Goal: Task Accomplishment & Management: Manage account settings

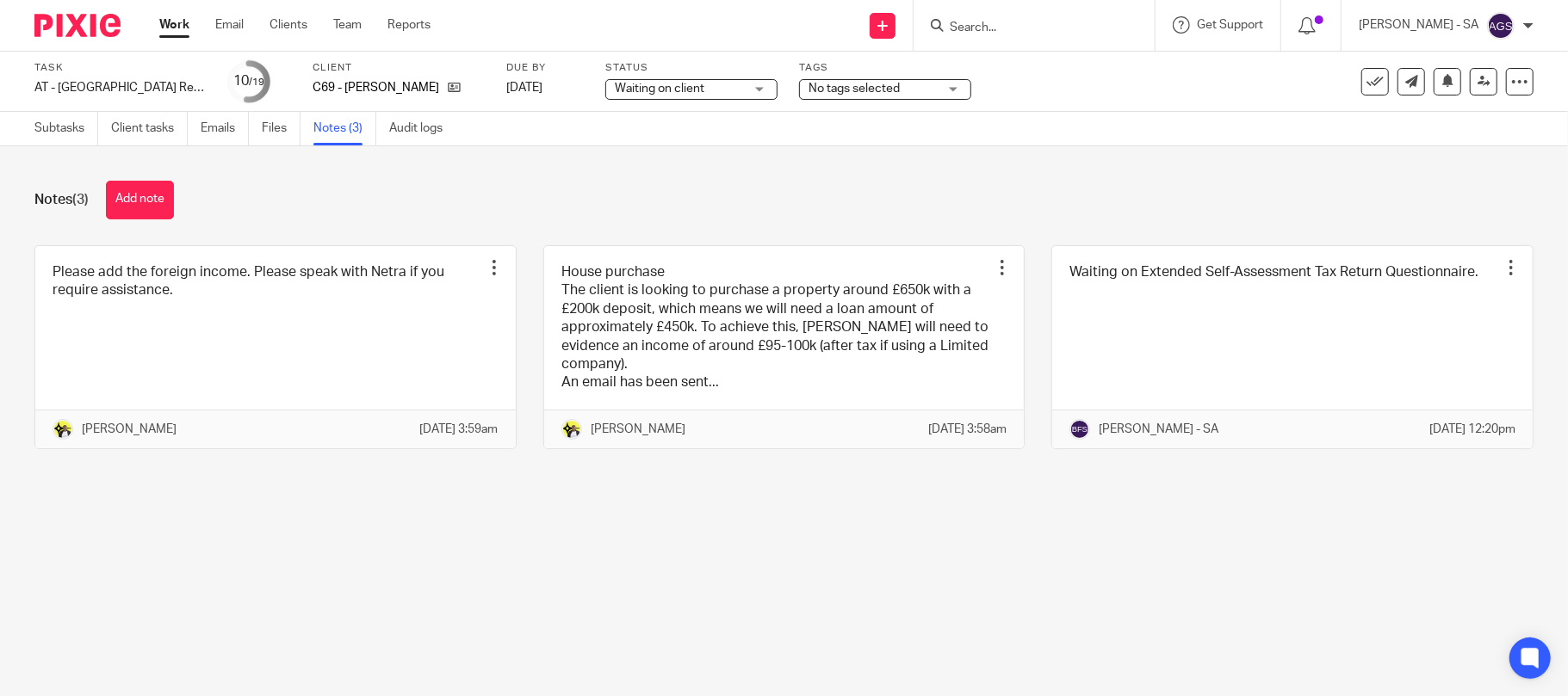
click at [1026, 33] on input "Search" at bounding box center [1025, 29] width 155 height 16
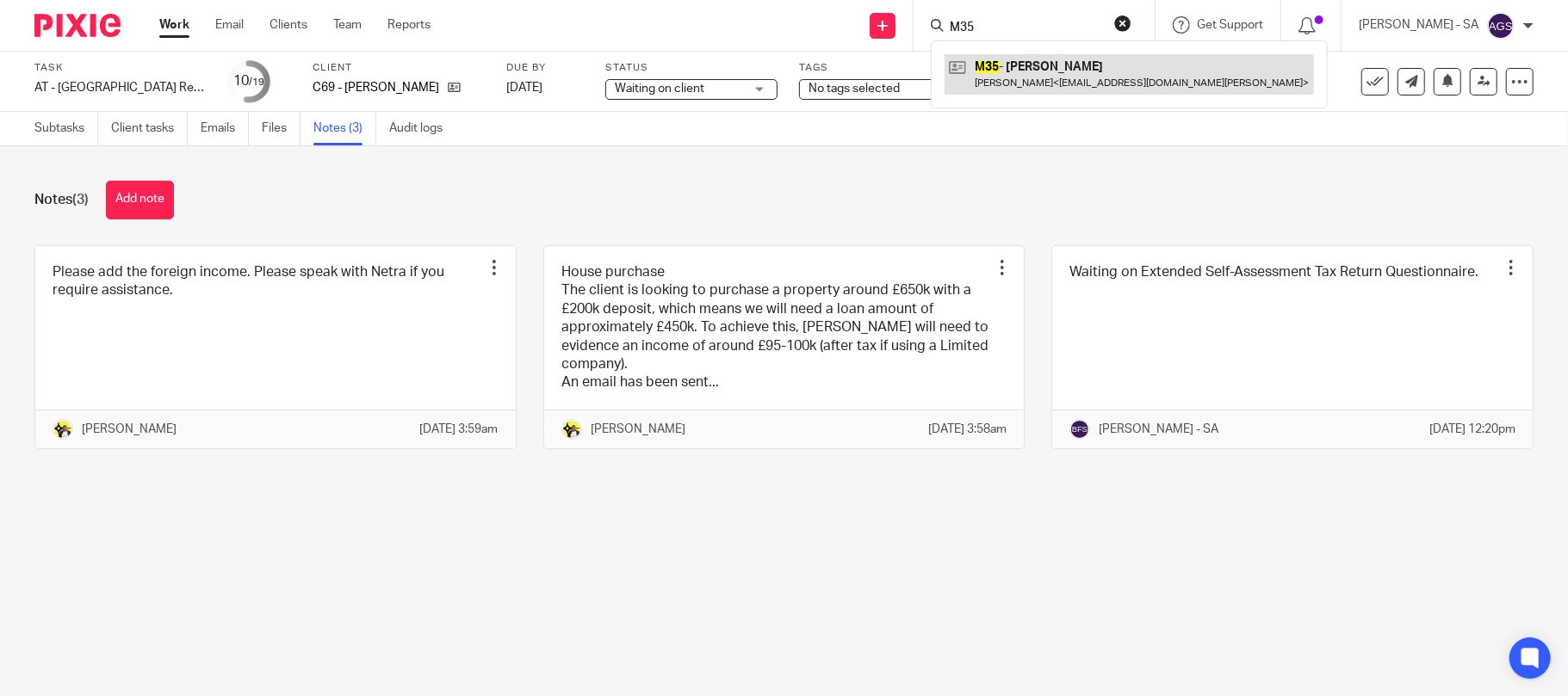
type input "M35"
click at [1078, 56] on link at bounding box center [1130, 74] width 370 height 40
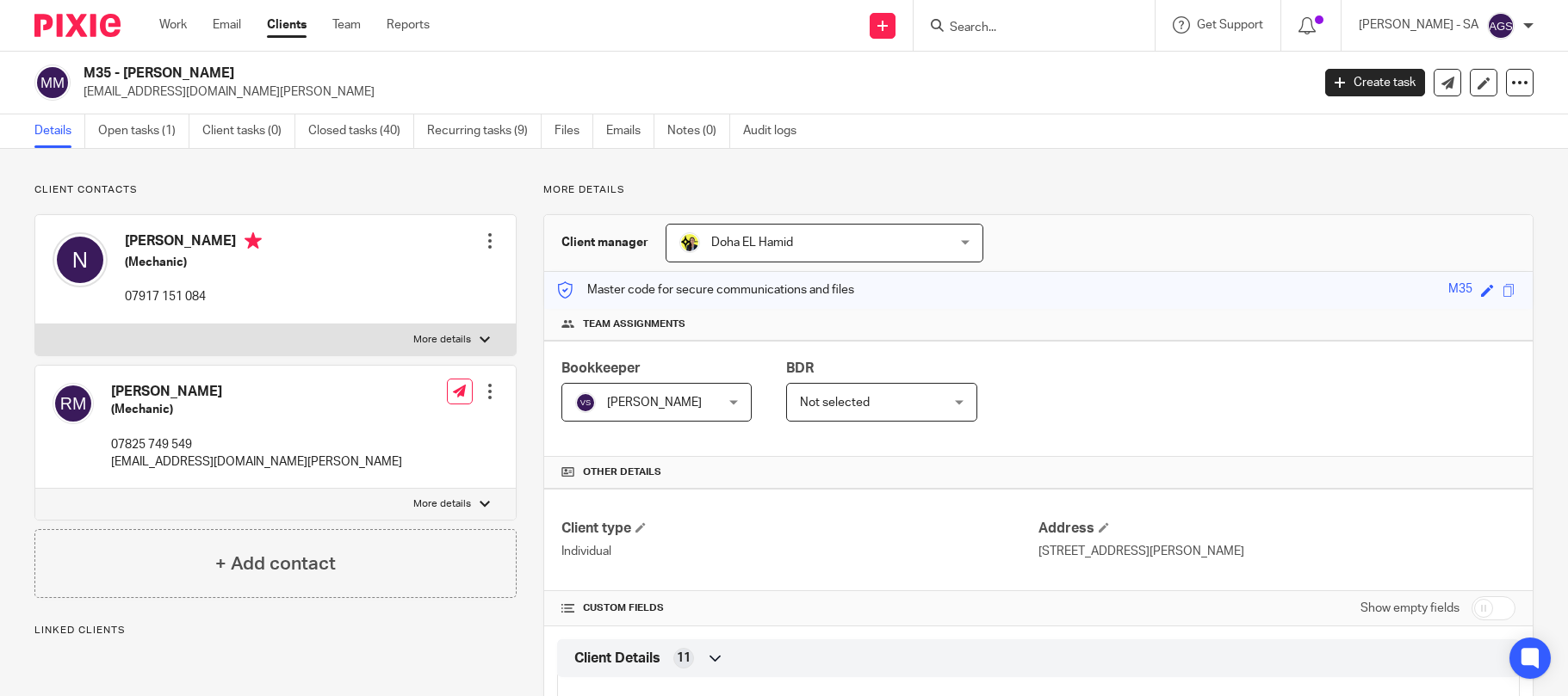
click at [138, 122] on link "Open tasks (1)" at bounding box center [143, 131] width 91 height 34
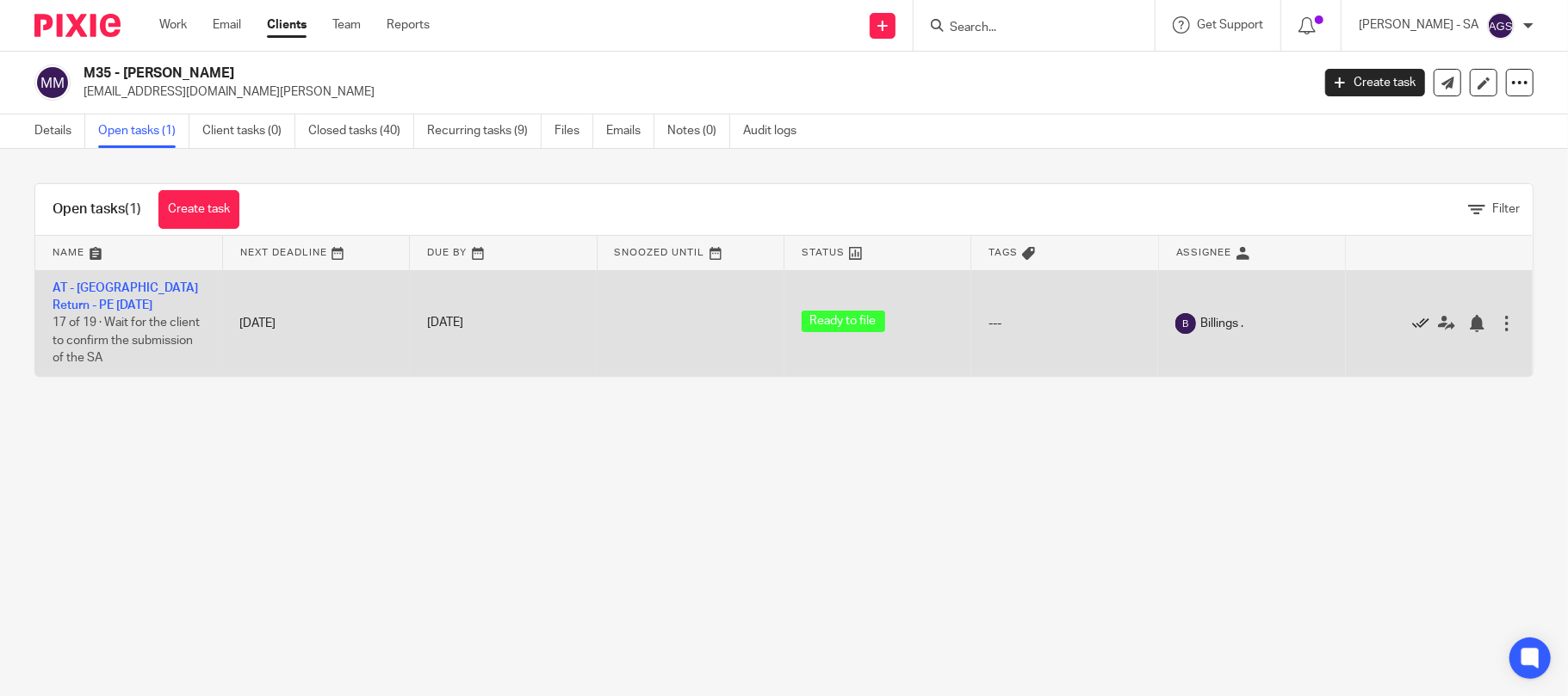
click at [1413, 322] on icon at bounding box center [1421, 324] width 17 height 17
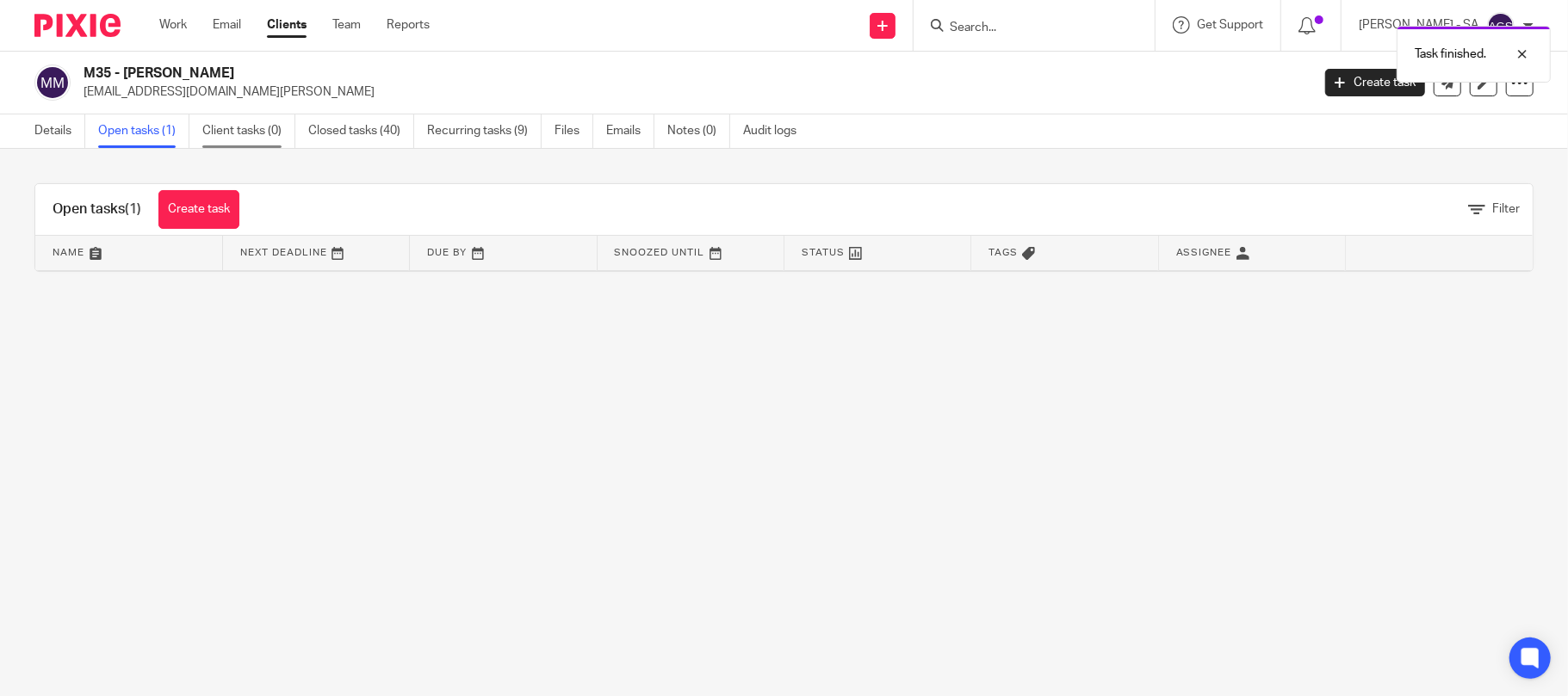
click at [268, 132] on link "Client tasks (0)" at bounding box center [248, 131] width 93 height 34
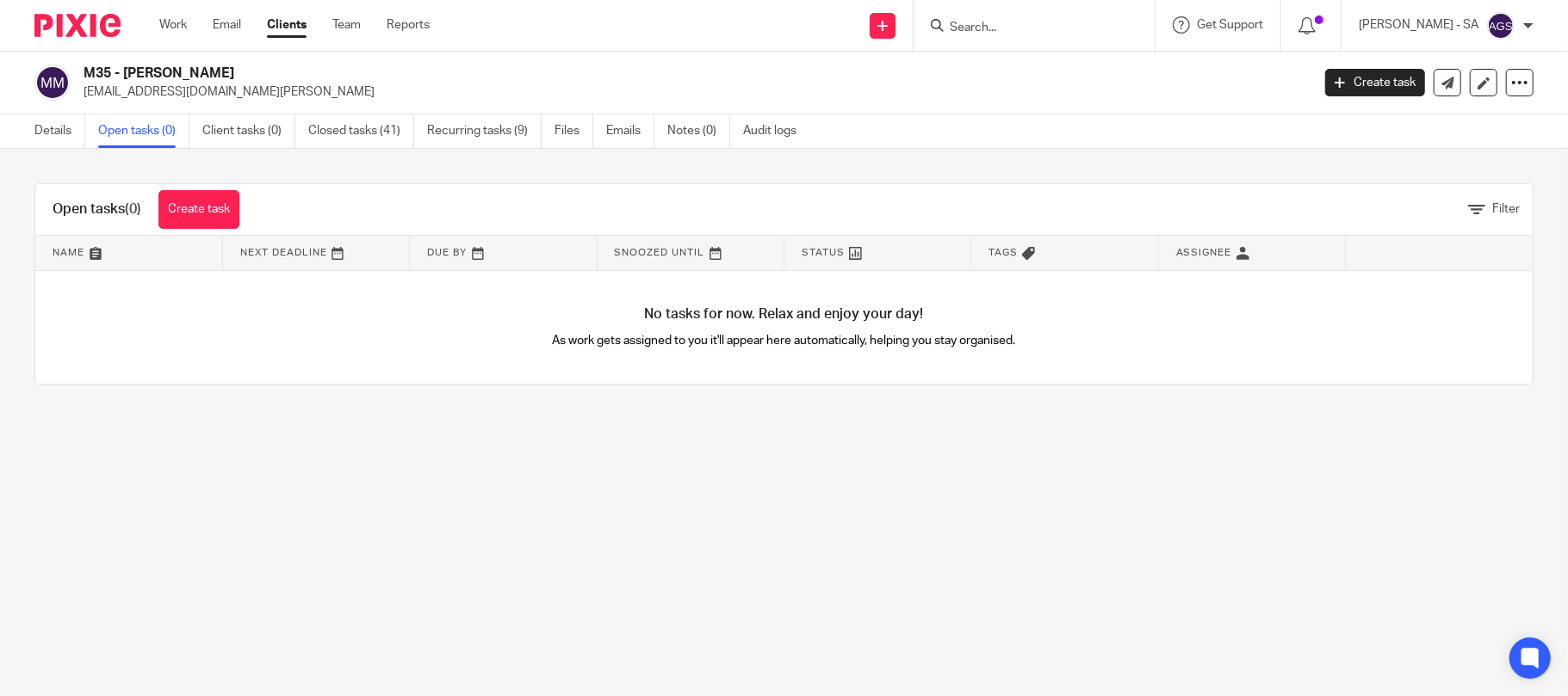
click at [730, 501] on main "M35 - [PERSON_NAME] [EMAIL_ADDRESS][DOMAIN_NAME][PERSON_NAME] Create task Updat…" at bounding box center [784, 348] width 1568 height 696
